Goal: Task Accomplishment & Management: Use online tool/utility

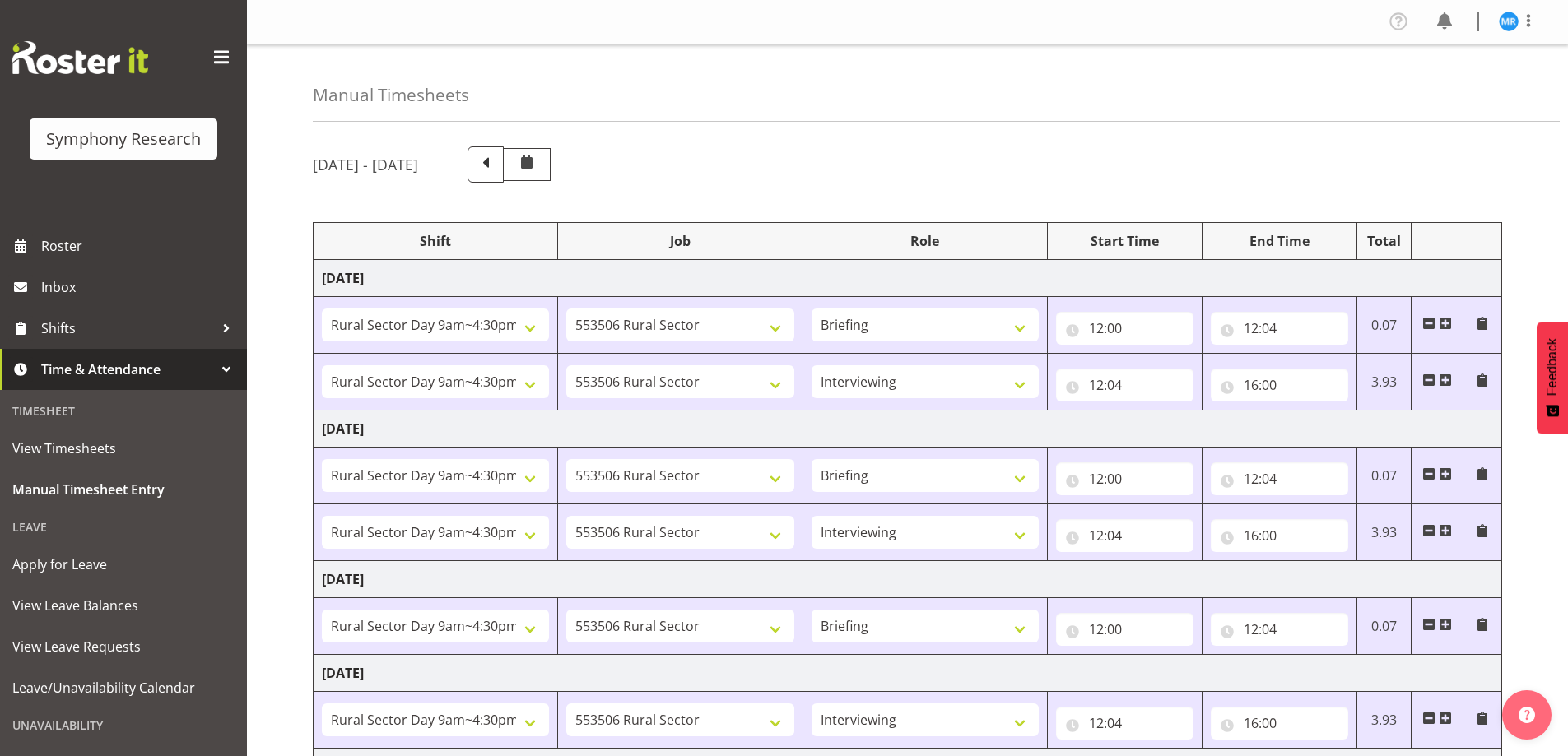
select select "81561"
select select "10587"
select select "81561"
select select "10587"
select select "47"
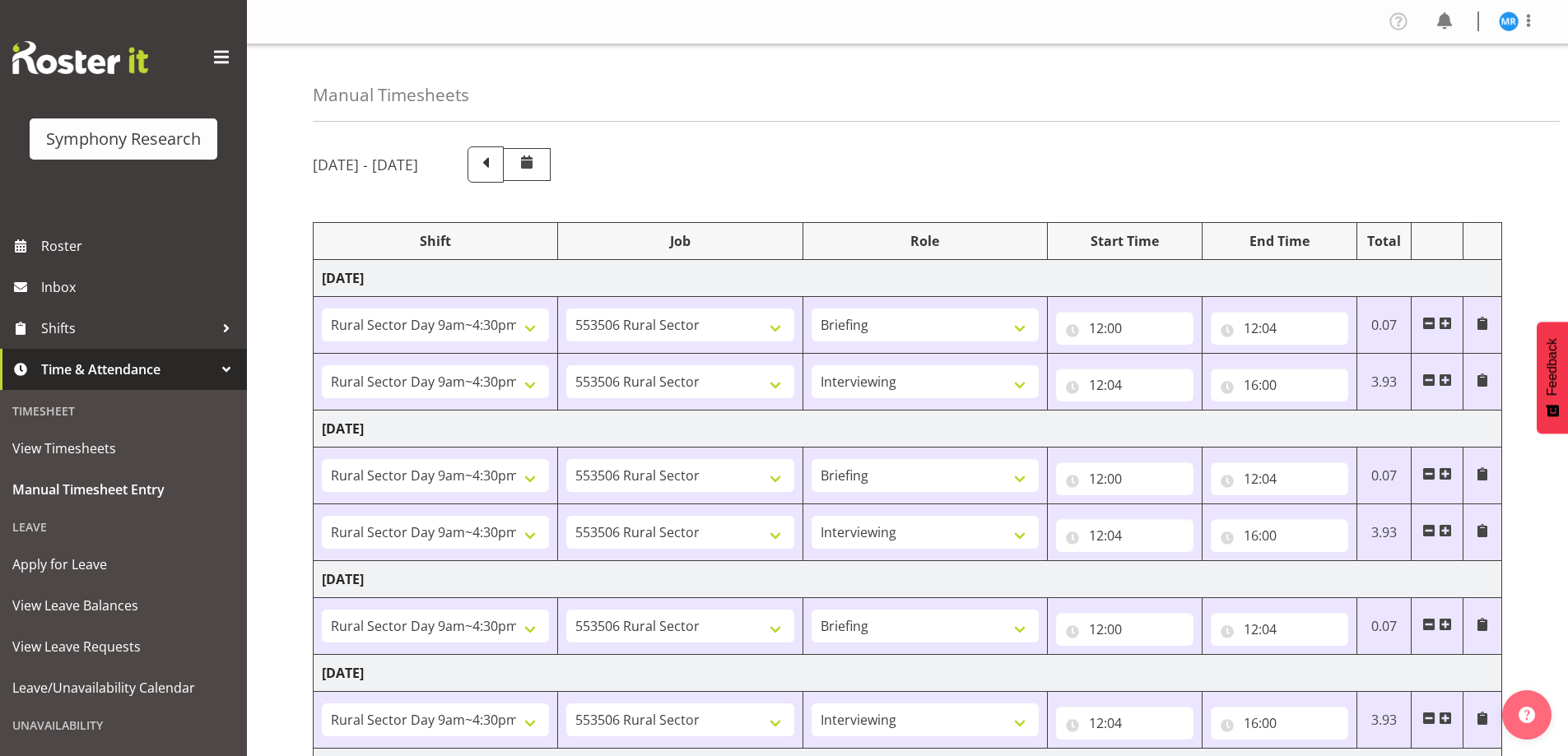
select select "81561"
select select "10587"
select select "81561"
select select "10587"
select select "47"
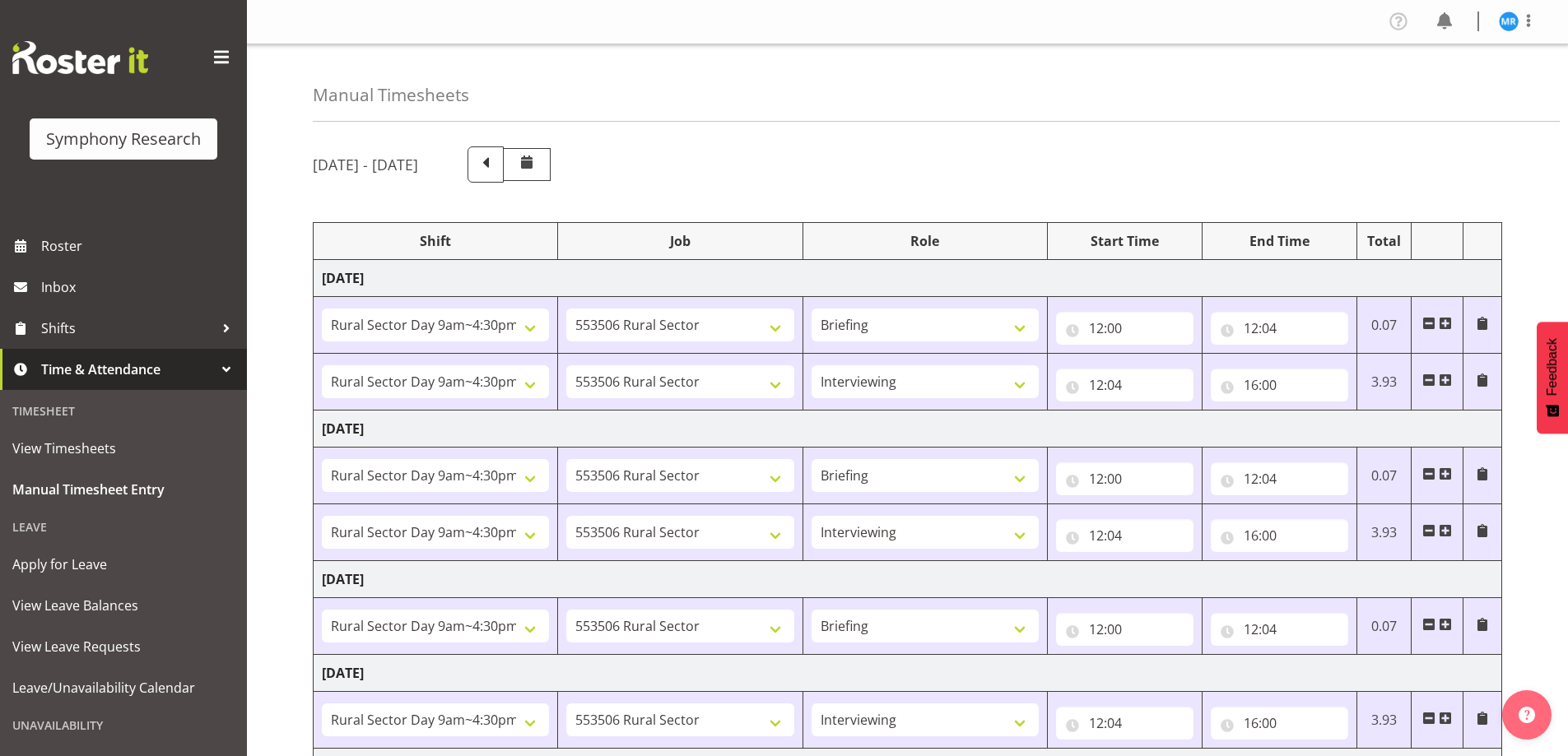
select select "81561"
select select "10587"
select select "81561"
select select "10587"
select select "47"
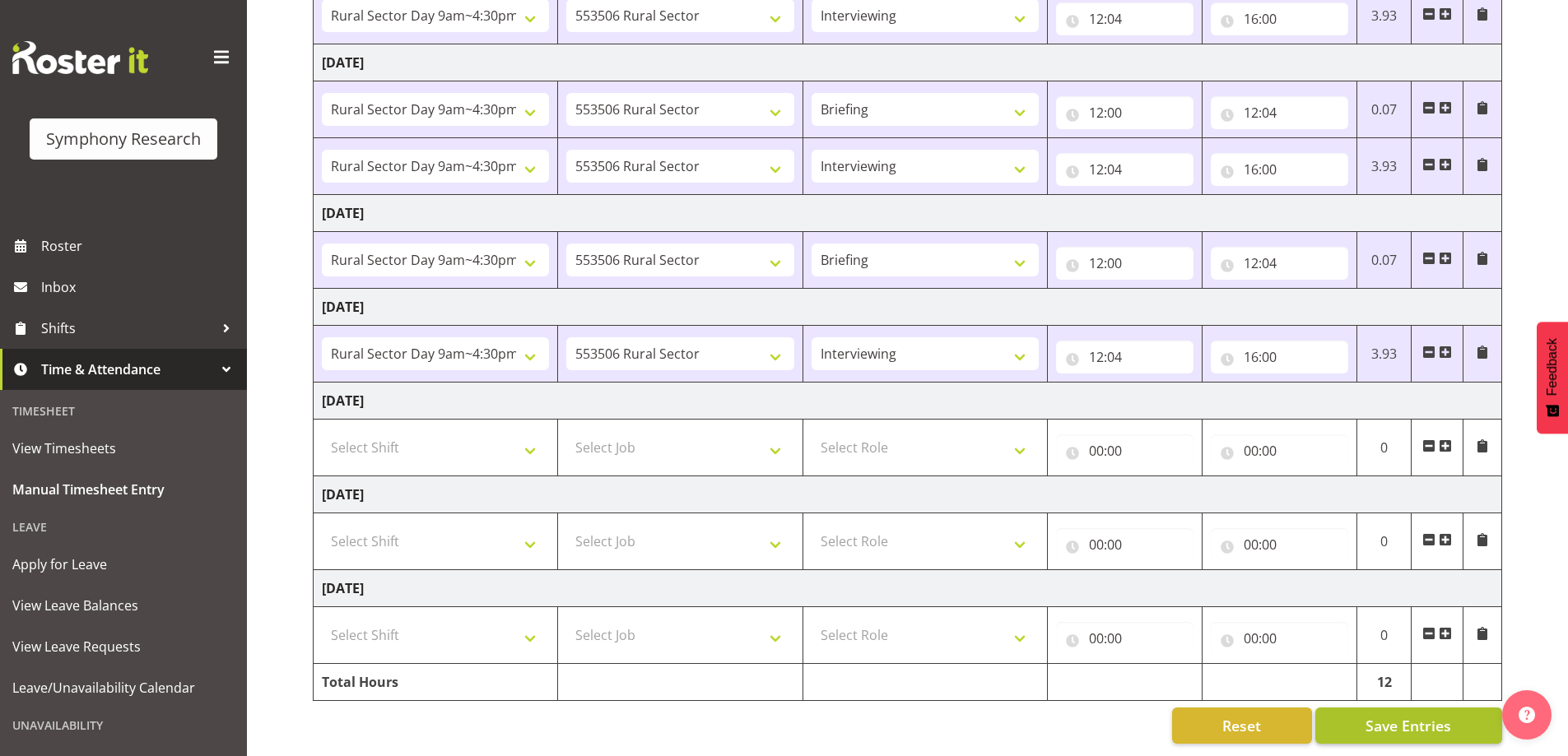
click at [1394, 716] on span "Save Entries" at bounding box center [1408, 725] width 85 height 21
